Goal: Information Seeking & Learning: Understand process/instructions

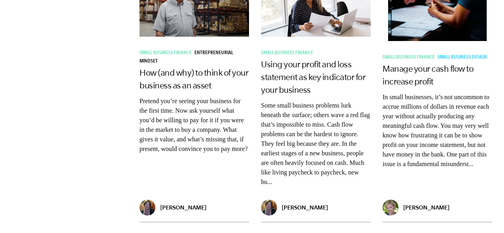
scroll to position [558, 0]
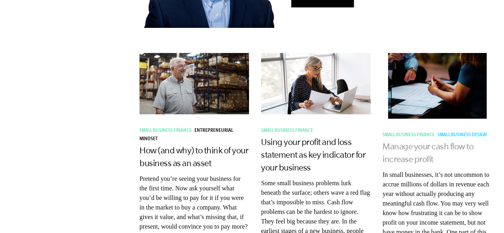
click at [404, 145] on link "Manage your cash flow to increase profit" at bounding box center [427, 152] width 91 height 22
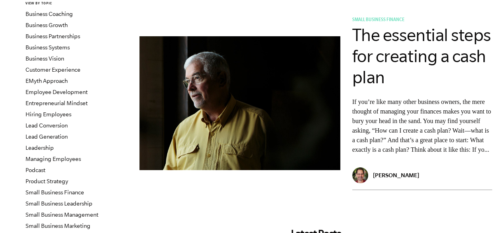
scroll to position [119, 0]
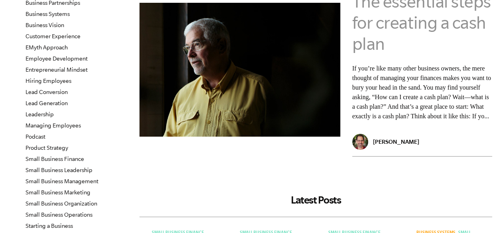
click at [427, 23] on link "The essential steps for creating a cash plan" at bounding box center [421, 23] width 139 height 62
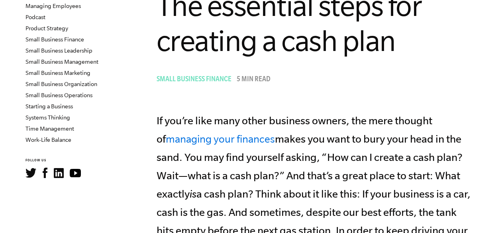
scroll to position [159, 0]
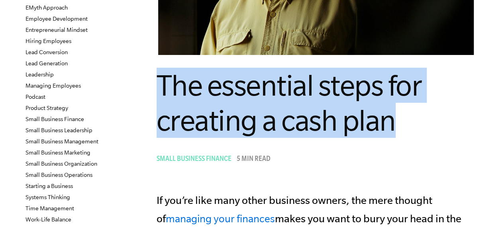
drag, startPoint x: 159, startPoint y: 83, endPoint x: 413, endPoint y: 131, distance: 257.8
click at [413, 131] on h1 "The essential steps for creating a cash plan" at bounding box center [316, 103] width 319 height 70
copy span "The essential steps for creating a cash plan"
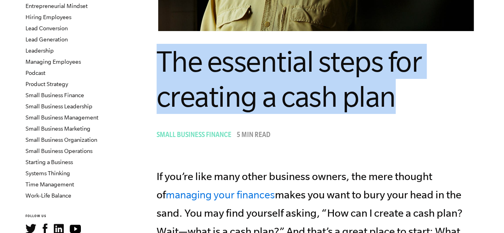
scroll to position [199, 0]
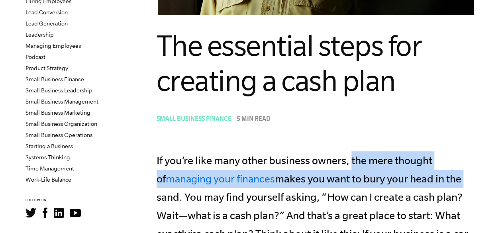
drag, startPoint x: 353, startPoint y: 163, endPoint x: 468, endPoint y: 182, distance: 117.5
click at [468, 182] on p "If you’re like many other business owners, the mere thought of managing your fi…" at bounding box center [316, 233] width 319 height 165
copy p "the mere thought of managing your finances makes you want to bury your head in …"
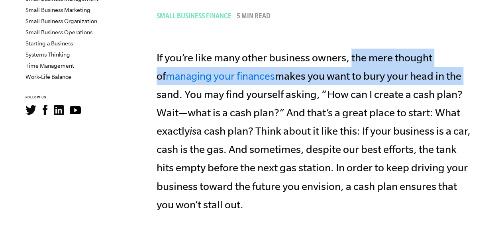
scroll to position [319, 0]
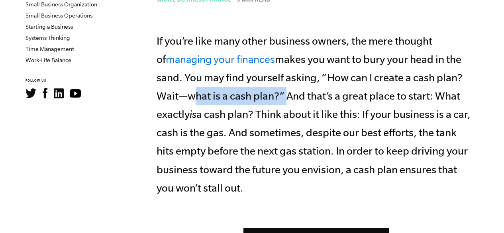
drag, startPoint x: 190, startPoint y: 97, endPoint x: 283, endPoint y: 97, distance: 93.2
click at [283, 97] on p "If you’re like many other business owners, the mere thought of managing your fi…" at bounding box center [316, 114] width 319 height 165
copy p "what is a cash plan?”"
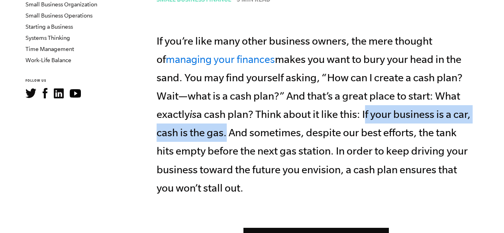
drag, startPoint x: 365, startPoint y: 116, endPoint x: 223, endPoint y: 138, distance: 143.0
click at [223, 138] on p "If you’re like many other business owners, the mere thought of managing your fi…" at bounding box center [316, 114] width 319 height 165
copy p "If your business is a car, cash is the gas"
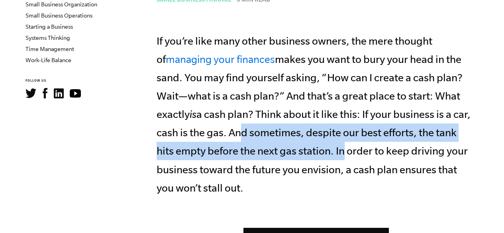
drag, startPoint x: 234, startPoint y: 132, endPoint x: 295, endPoint y: 151, distance: 63.4
click at [303, 153] on p "If you’re like many other business owners, the mere thought of managing your fi…" at bounding box center [316, 114] width 319 height 165
click at [250, 140] on p "If you’re like many other business owners, the mere thought of managing your fi…" at bounding box center [316, 114] width 319 height 165
drag, startPoint x: 234, startPoint y: 132, endPoint x: 312, endPoint y: 151, distance: 80.7
click at [312, 151] on p "If you’re like many other business owners, the mere thought of managing your fi…" at bounding box center [316, 114] width 319 height 165
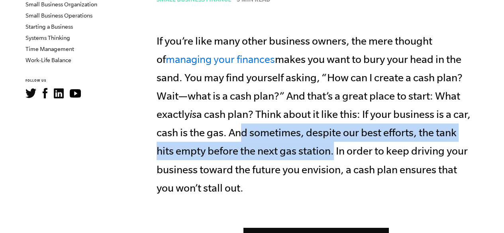
copy p "nd sometimes, despite our best efforts, the tank hits empty before the next gas…"
drag, startPoint x: 360, startPoint y: 153, endPoint x: 350, endPoint y: 184, distance: 32.0
click at [350, 184] on p "If you’re like many other business owners, the mere thought of managing your fi…" at bounding box center [316, 114] width 319 height 165
copy p "o keep driving your business toward the future you envision, a cash plan ensure…"
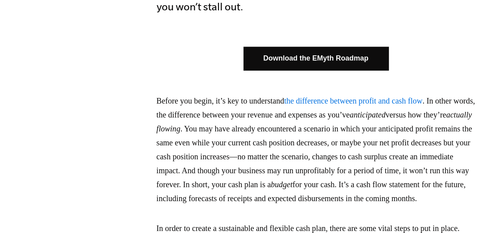
scroll to position [518, 0]
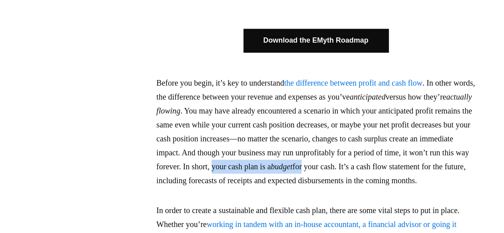
drag, startPoint x: 158, startPoint y: 182, endPoint x: 254, endPoint y: 183, distance: 96.4
click at [254, 183] on p "Before you begin, it’s key to understand the difference between profit and cash…" at bounding box center [316, 132] width 319 height 112
copy p "your cash plan is a budget fo"
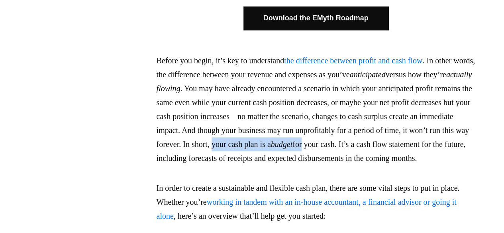
scroll to position [558, 0]
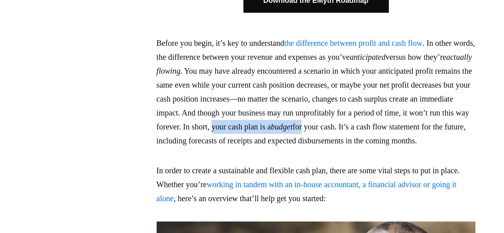
drag, startPoint x: 156, startPoint y: 156, endPoint x: 411, endPoint y: 155, distance: 254.9
copy p "forecasts of receipts and expected disbursements in the coming months."
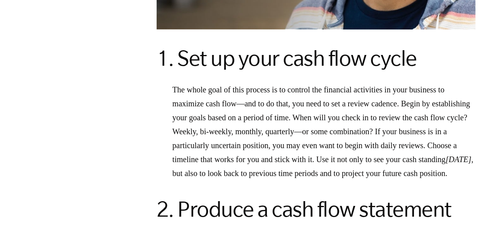
scroll to position [956, 0]
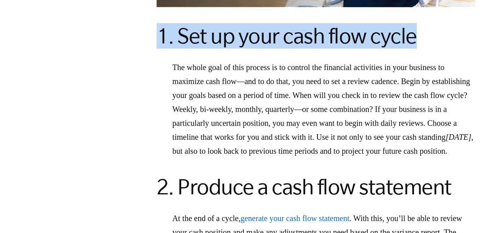
drag, startPoint x: 160, startPoint y: 46, endPoint x: 432, endPoint y: 47, distance: 271.7
click at [432, 47] on h2 "1. Set up your cash flow cycle" at bounding box center [316, 35] width 319 height 25
copy h2 "1. Set up your cash flow cycle"
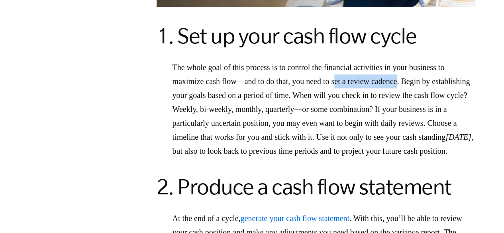
drag, startPoint x: 345, startPoint y: 94, endPoint x: 415, endPoint y: 98, distance: 69.8
click at [415, 98] on p "The whole goal of this process is to control the financial activities in your b…" at bounding box center [316, 110] width 319 height 98
copy p "et a review cadence"
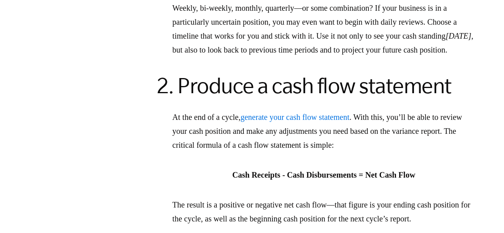
scroll to position [1075, 0]
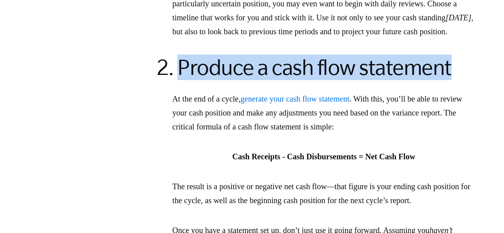
drag, startPoint x: 181, startPoint y: 95, endPoint x: 456, endPoint y: 79, distance: 275.3
drag, startPoint x: 217, startPoint y: 184, endPoint x: 440, endPoint y: 186, distance: 223.1
click at [440, 164] on p "Cash Receipts - Cash Disbursements = Net Cash Flow" at bounding box center [316, 157] width 319 height 14
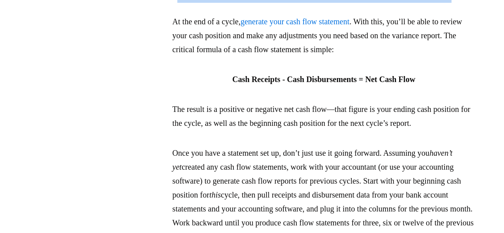
scroll to position [1155, 0]
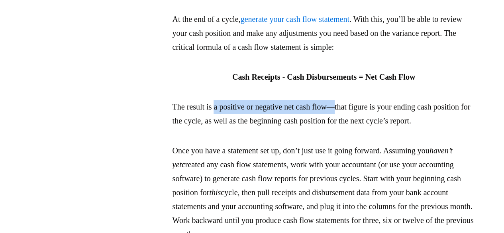
drag, startPoint x: 218, startPoint y: 135, endPoint x: 343, endPoint y: 135, distance: 125.1
click at [343, 128] on p "The result is a positive or negative net cash flow—that figure is your ending c…" at bounding box center [316, 114] width 319 height 28
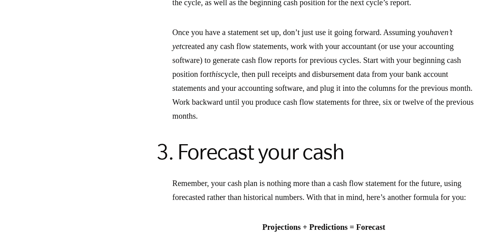
scroll to position [1275, 0]
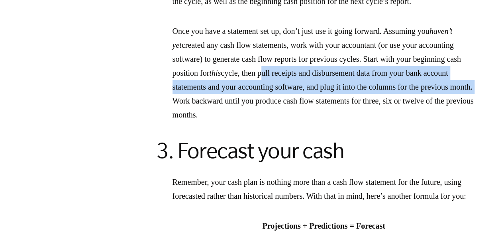
drag, startPoint x: 325, startPoint y: 114, endPoint x: 286, endPoint y: 145, distance: 49.4
click at [286, 122] on p "Once you have a statement set up, don’t just use it going forward. Assuming you…" at bounding box center [316, 73] width 319 height 98
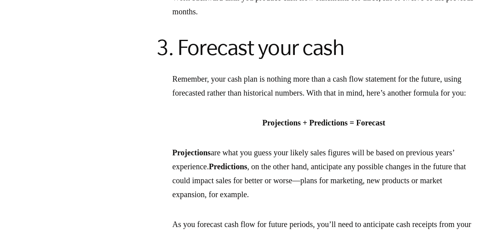
scroll to position [1394, 0]
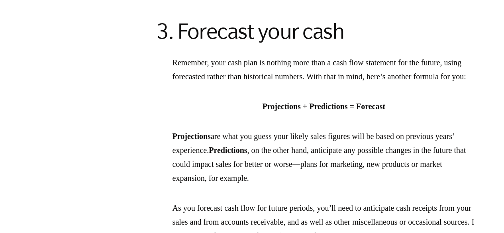
drag, startPoint x: 160, startPoint y: 73, endPoint x: 356, endPoint y: 76, distance: 196.0
click at [356, 44] on h2 "3. Forecast your cash" at bounding box center [316, 30] width 319 height 25
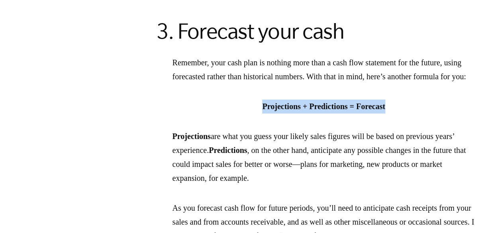
drag, startPoint x: 247, startPoint y: 159, endPoint x: 409, endPoint y: 164, distance: 162.2
click at [409, 114] on p "Projections + Predictions = Forecast" at bounding box center [316, 107] width 319 height 14
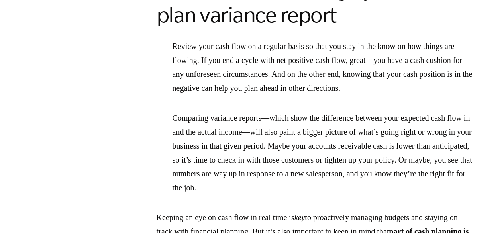
scroll to position [1912, 0]
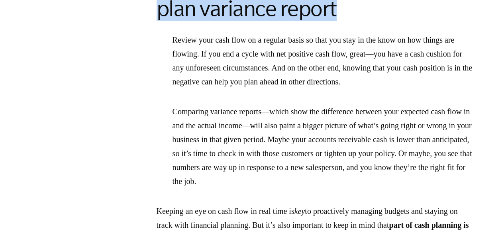
drag, startPoint x: 354, startPoint y: 109, endPoint x: 182, endPoint y: 71, distance: 176.6
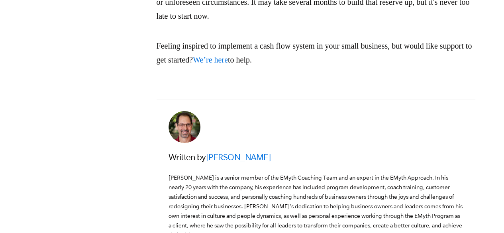
scroll to position [2151, 0]
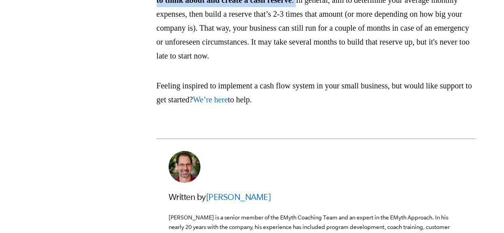
drag, startPoint x: 158, startPoint y: 63, endPoint x: 402, endPoint y: 91, distance: 245.4
click at [402, 63] on p "Keeping an eye on cash flow in real time is key to proactively managing budgets…" at bounding box center [316, 14] width 319 height 98
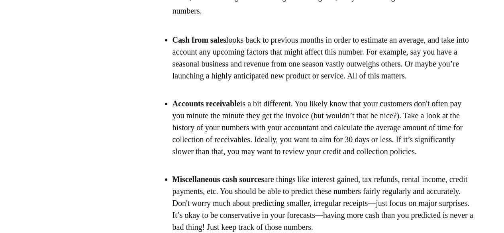
scroll to position [1713, 0]
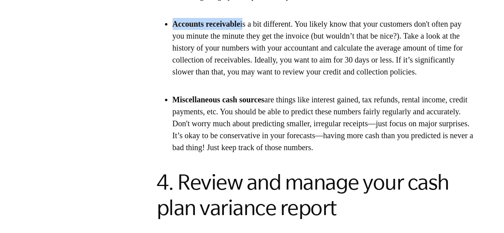
drag, startPoint x: 174, startPoint y: 90, endPoint x: 255, endPoint y: 92, distance: 81.3
click at [255, 78] on p "Accounts receivable is a bit different. You likely know that your customers don…" at bounding box center [323, 48] width 303 height 60
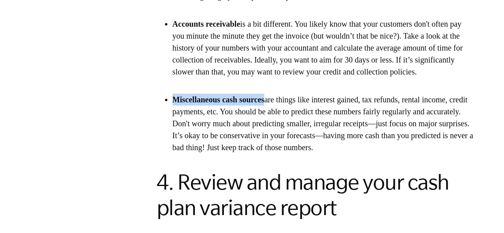
drag, startPoint x: 174, startPoint y: 177, endPoint x: 286, endPoint y: 179, distance: 112.0
click at [286, 153] on p "Miscellaneous cash sources are things like interest gained, tax refunds, rental…" at bounding box center [323, 124] width 303 height 60
